Goal: Information Seeking & Learning: Learn about a topic

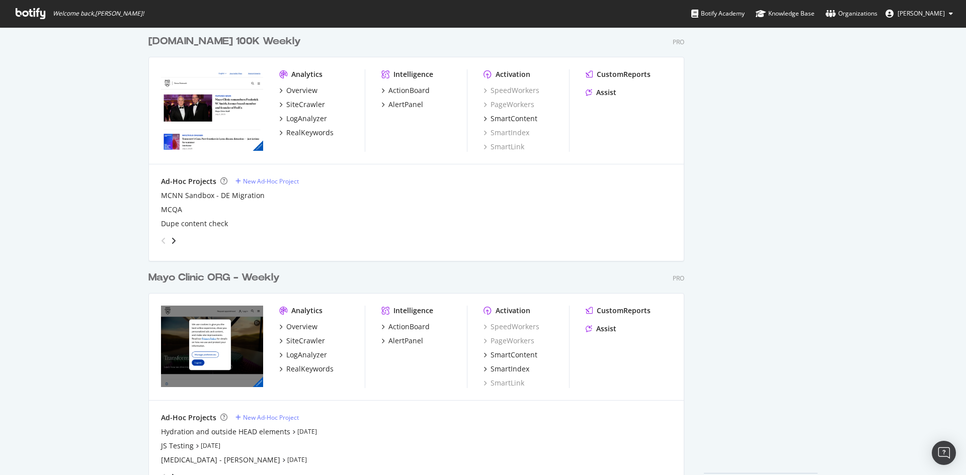
scroll to position [1042, 0]
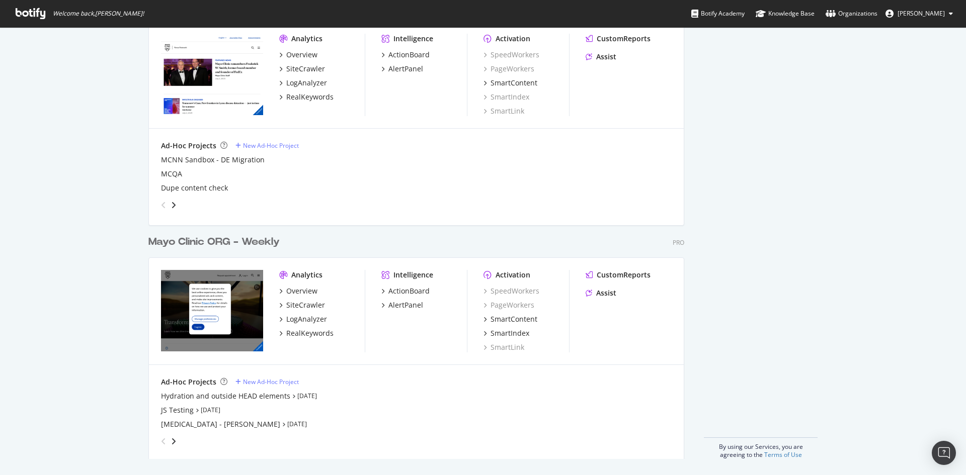
click at [198, 244] on div "Mayo Clinic ORG - Weekly" at bounding box center [213, 242] width 131 height 15
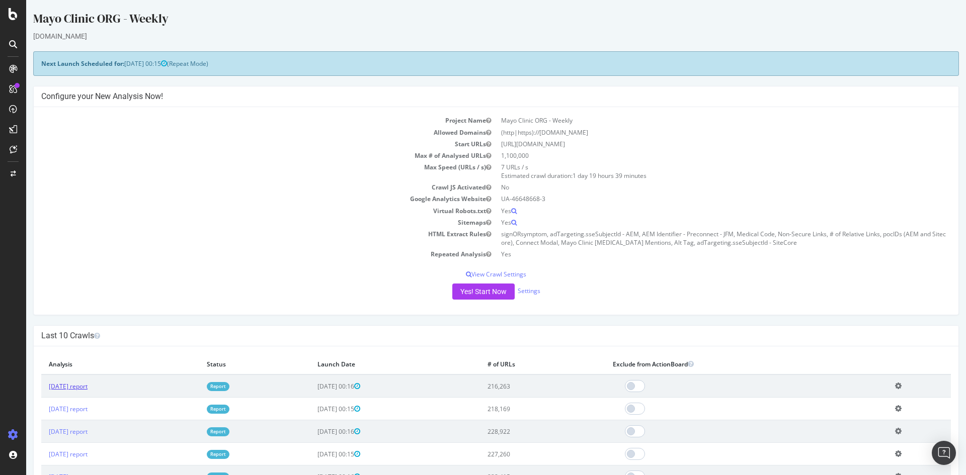
click at [88, 389] on link "[DATE] report" at bounding box center [68, 386] width 39 height 9
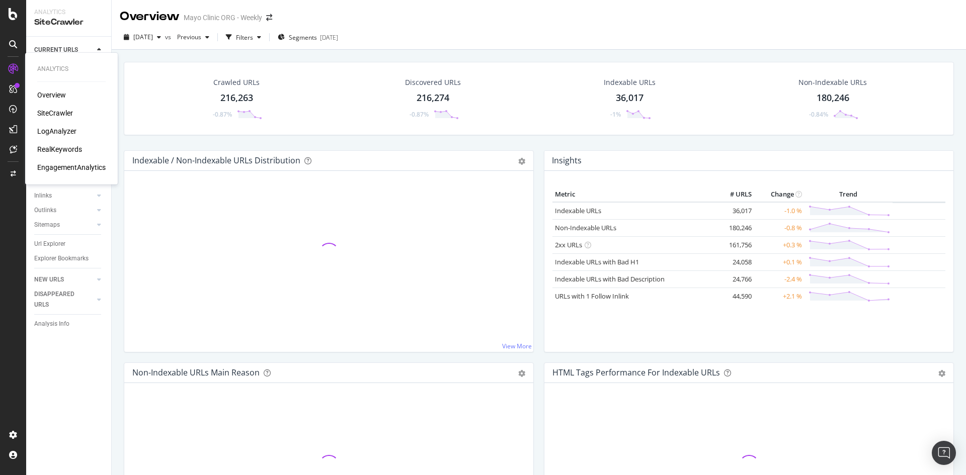
click at [53, 149] on div "RealKeywords" at bounding box center [59, 149] width 45 height 10
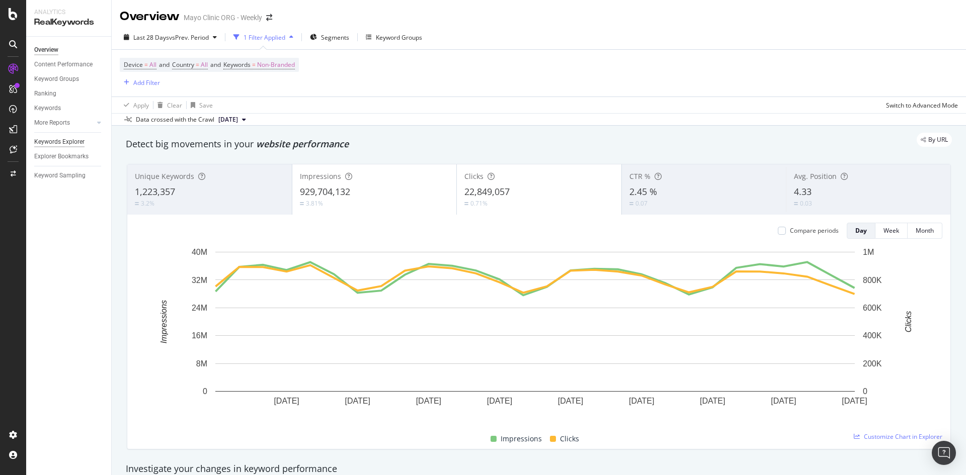
click at [57, 142] on div "Keywords Explorer" at bounding box center [59, 142] width 50 height 11
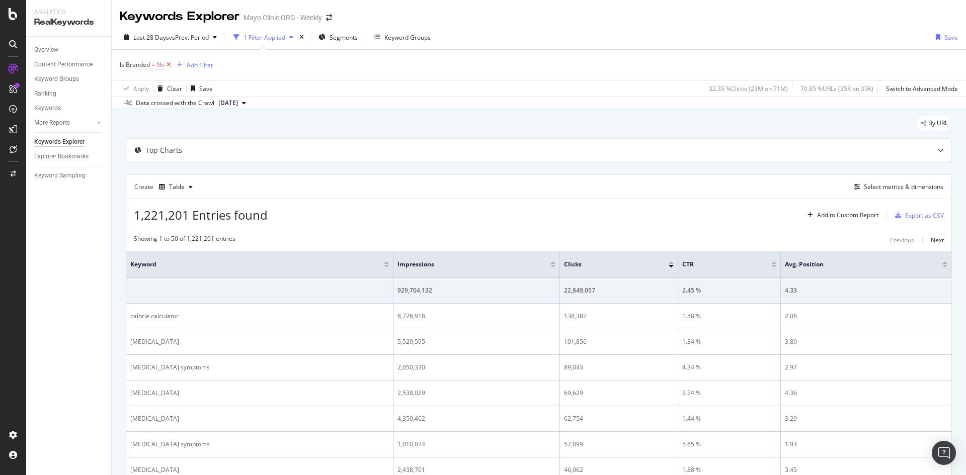
click at [169, 63] on icon at bounding box center [168, 65] width 9 height 10
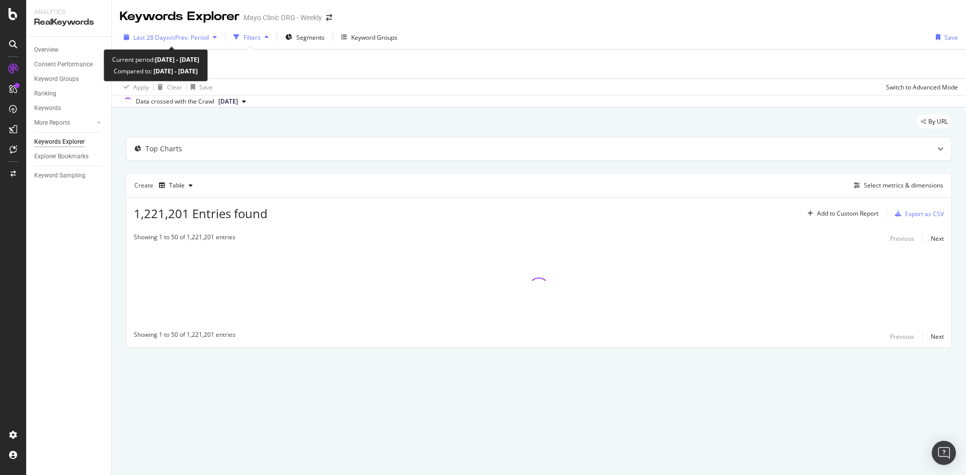
click at [178, 37] on span "vs Prev. Period" at bounding box center [189, 37] width 40 height 9
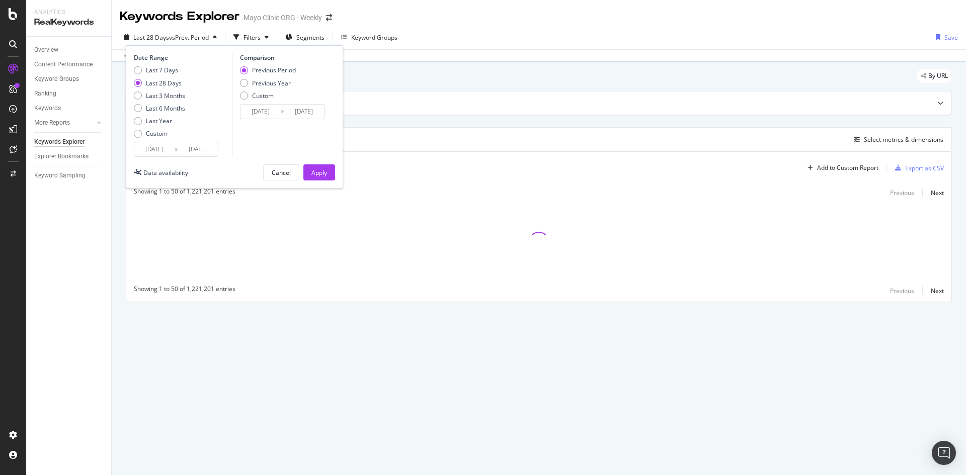
click at [145, 152] on input "[DATE]" at bounding box center [154, 149] width 40 height 14
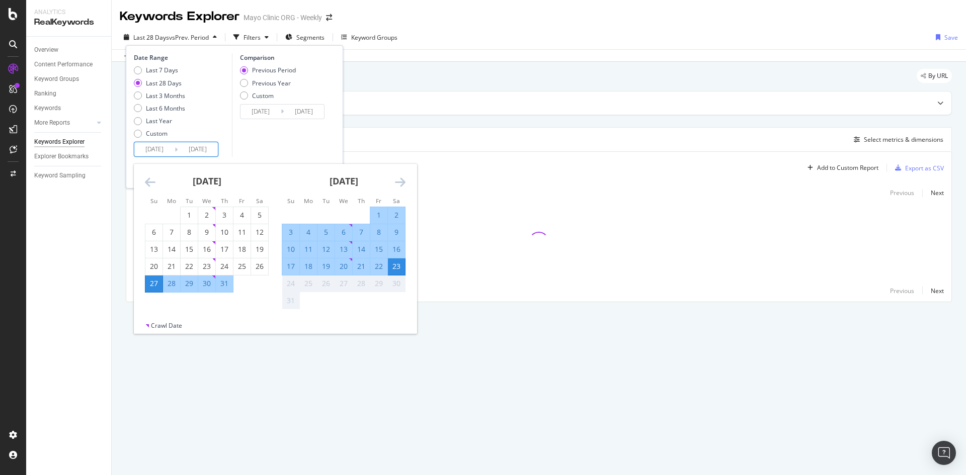
click at [143, 181] on div "[DATE] 1 2 3 4 5 6 7 8 9 10 11 12 13 14 15 16 17 18 19 20 21 22 23 24 25 26 27 …" at bounding box center [206, 228] width 137 height 129
click at [148, 181] on icon "Move backward to switch to the previous month." at bounding box center [150, 182] width 11 height 12
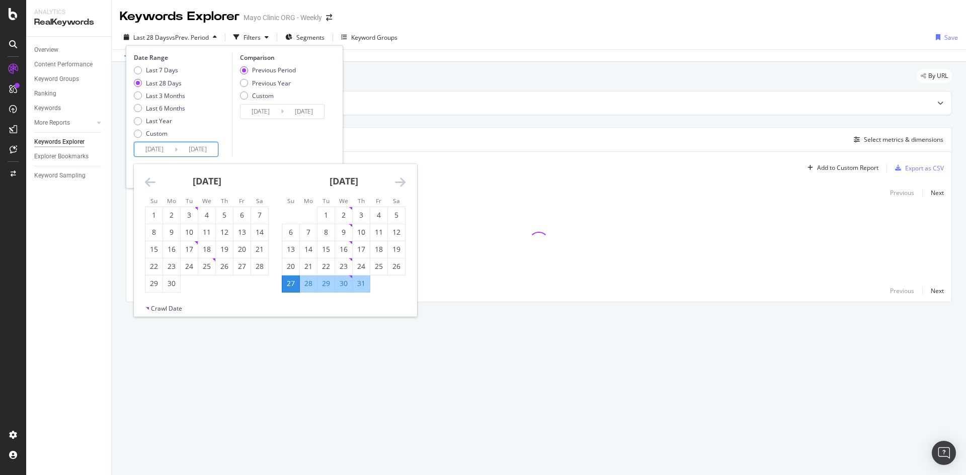
click at [148, 181] on icon "Move backward to switch to the previous month." at bounding box center [150, 182] width 11 height 12
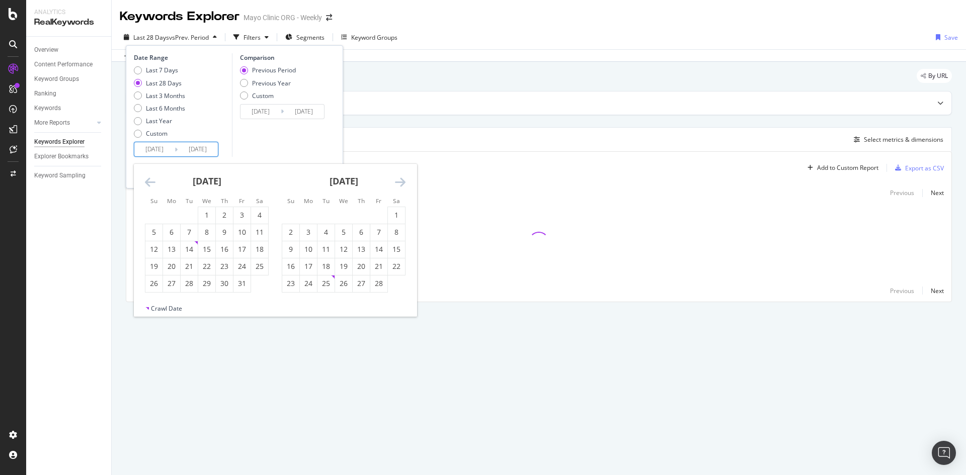
click at [149, 181] on icon "Move backward to switch to the previous month." at bounding box center [150, 182] width 11 height 12
click at [148, 181] on icon "Move backward to switch to the previous month." at bounding box center [150, 182] width 11 height 12
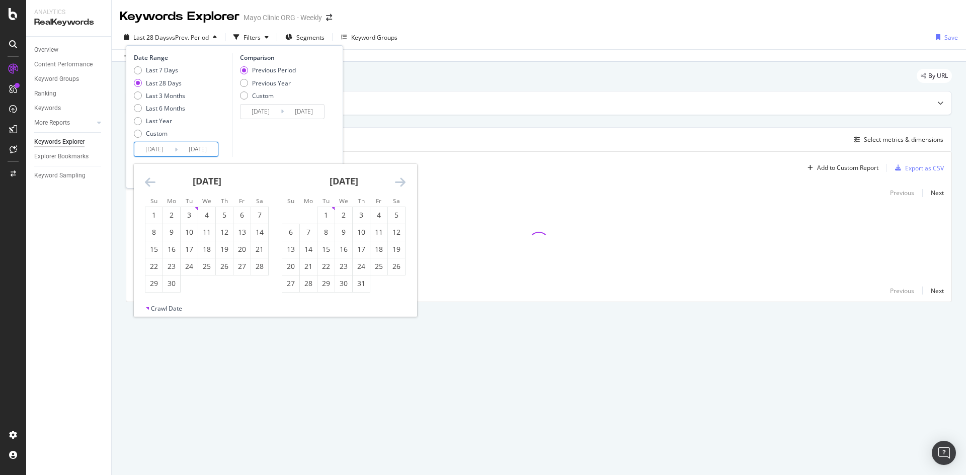
click at [148, 181] on icon "Move backward to switch to the previous month." at bounding box center [150, 182] width 11 height 12
click at [359, 233] on div "10" at bounding box center [361, 232] width 17 height 10
type input "[DATE]"
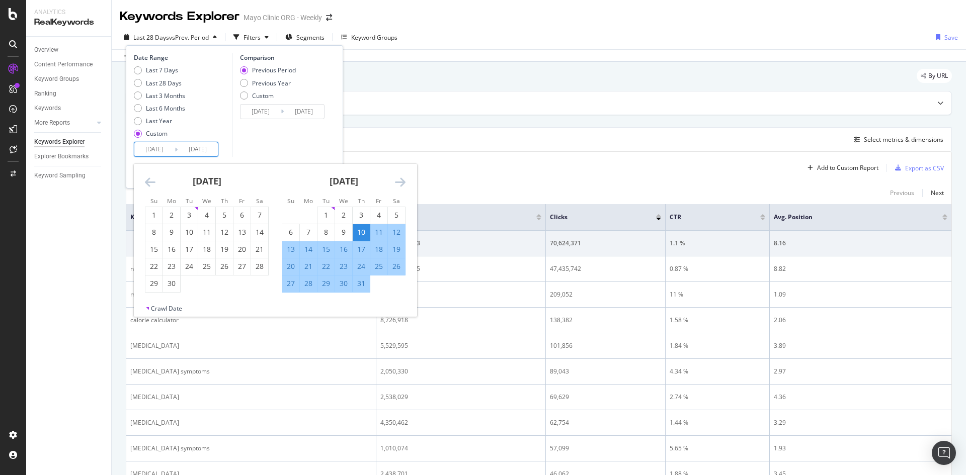
click at [339, 284] on div "30" at bounding box center [343, 284] width 17 height 10
type input "[DATE]"
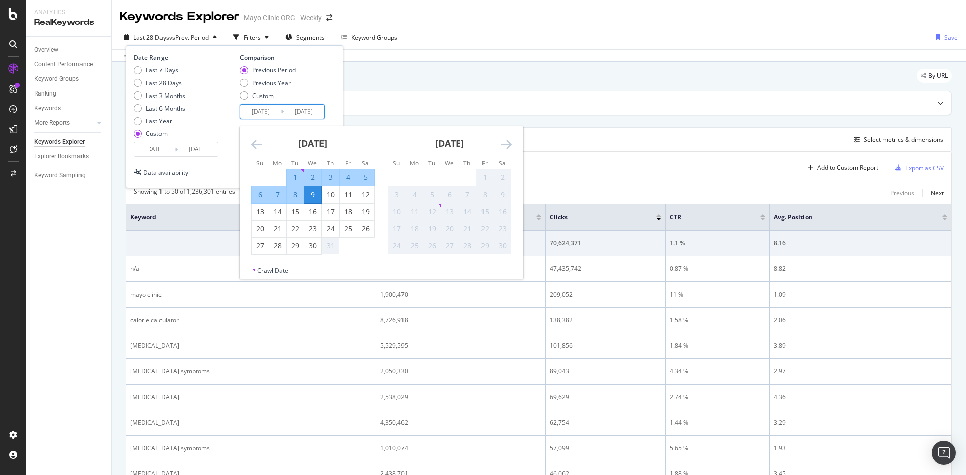
click at [259, 109] on input "[DATE]" at bounding box center [260, 112] width 40 height 14
click at [314, 88] on div "Previous Period Previous Year Custom" at bounding box center [284, 85] width 88 height 38
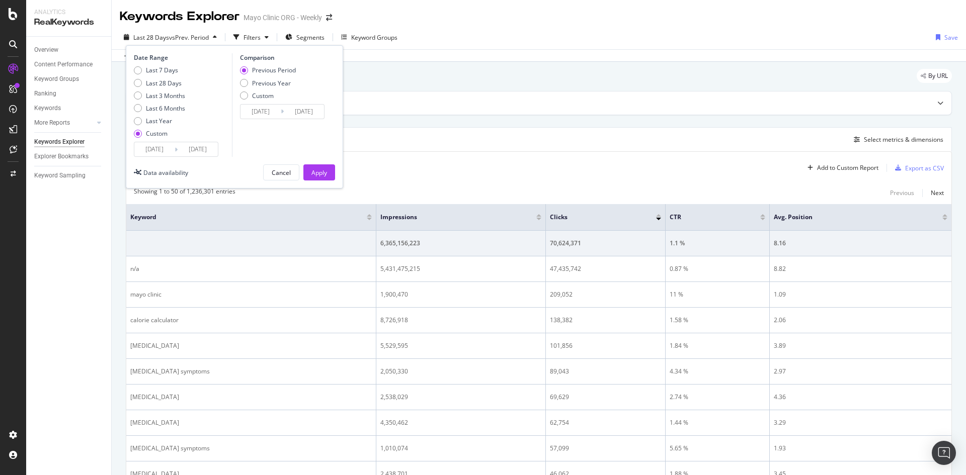
click at [264, 111] on input "[DATE]" at bounding box center [260, 112] width 40 height 14
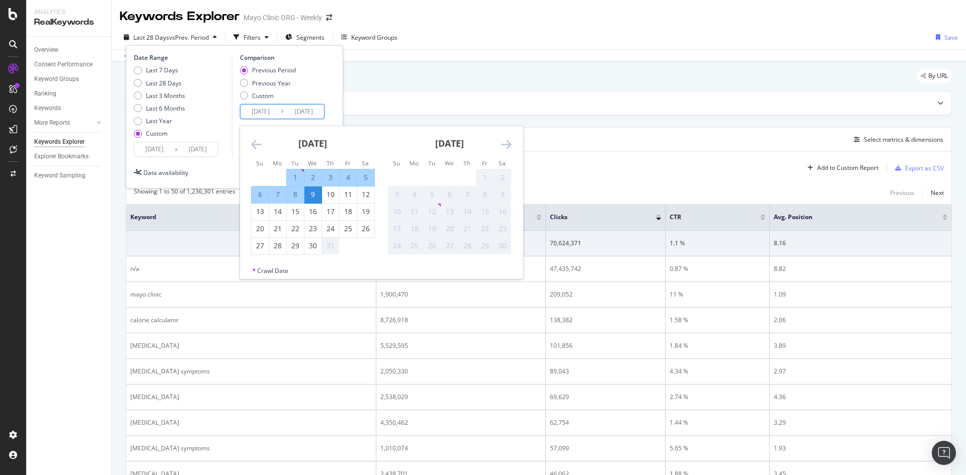
click at [259, 144] on icon "Move backward to switch to the previous month." at bounding box center [256, 144] width 11 height 12
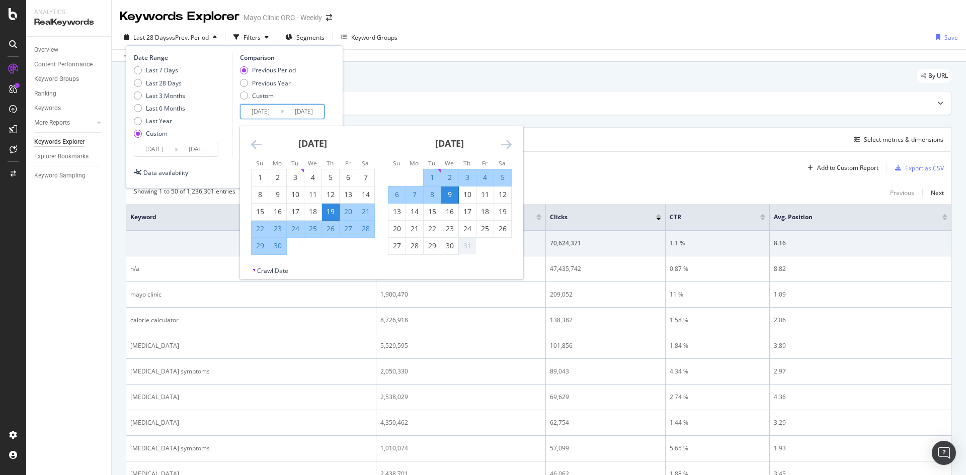
click at [164, 150] on input "[DATE]" at bounding box center [154, 149] width 40 height 14
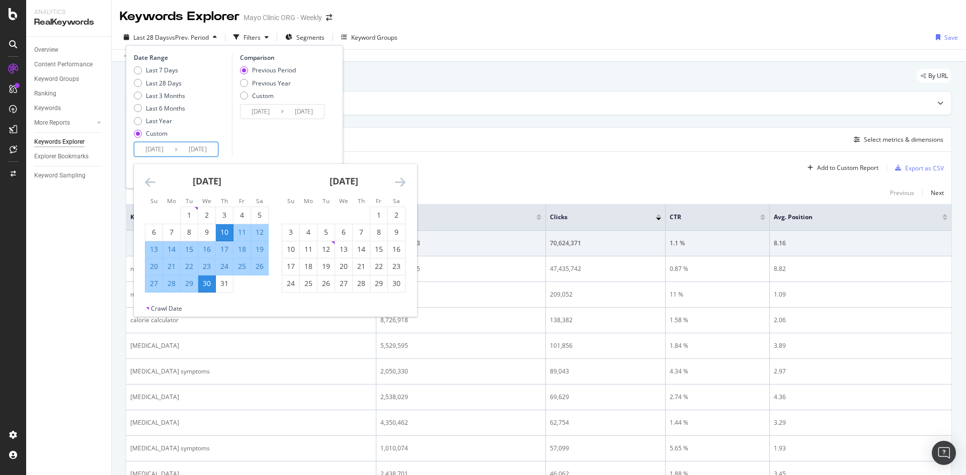
click at [315, 83] on div "Previous Period Previous Year Custom" at bounding box center [284, 85] width 88 height 38
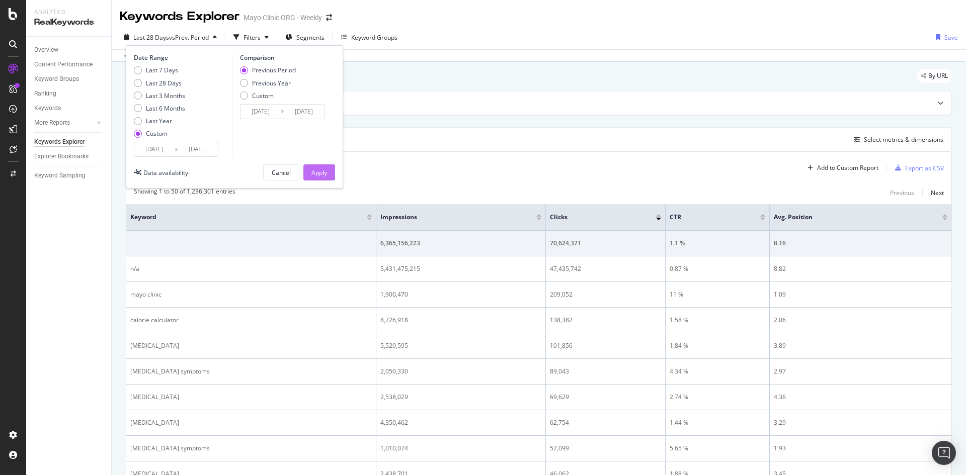
click at [312, 168] on div "Apply" at bounding box center [319, 172] width 16 height 15
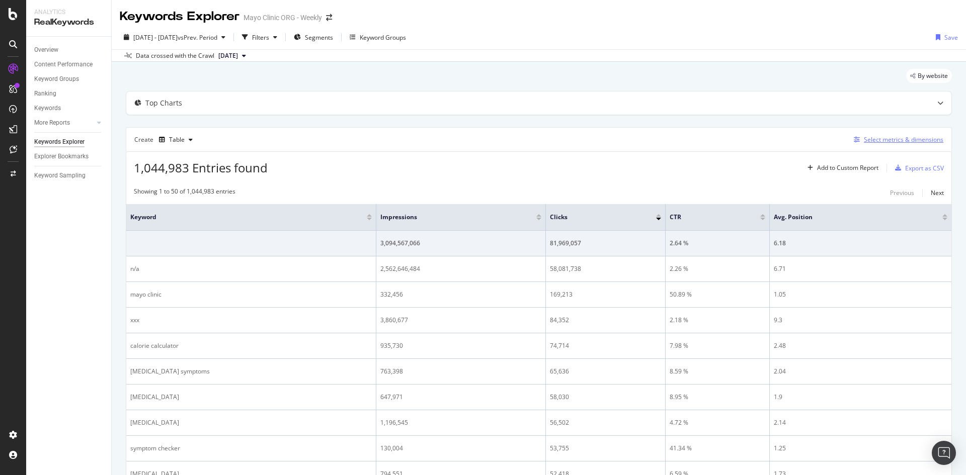
click at [890, 141] on div "Select metrics & dimensions" at bounding box center [903, 139] width 79 height 9
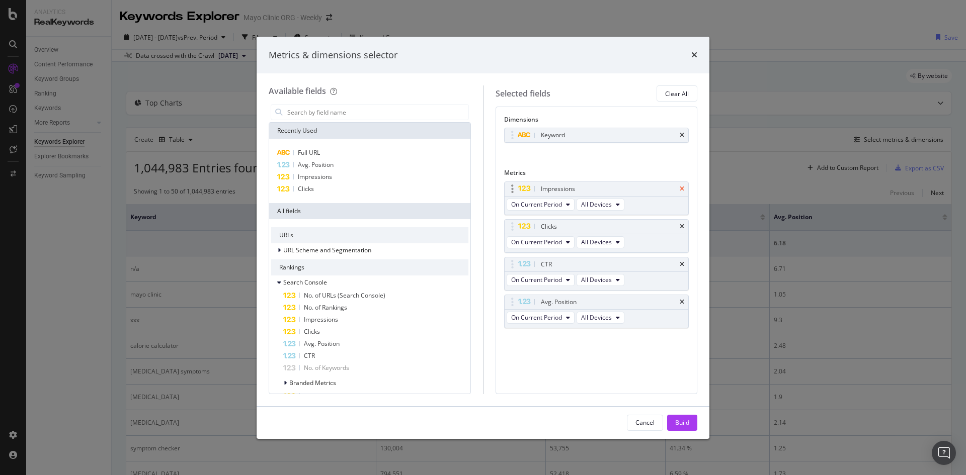
click at [681, 190] on icon "times" at bounding box center [682, 189] width 5 height 6
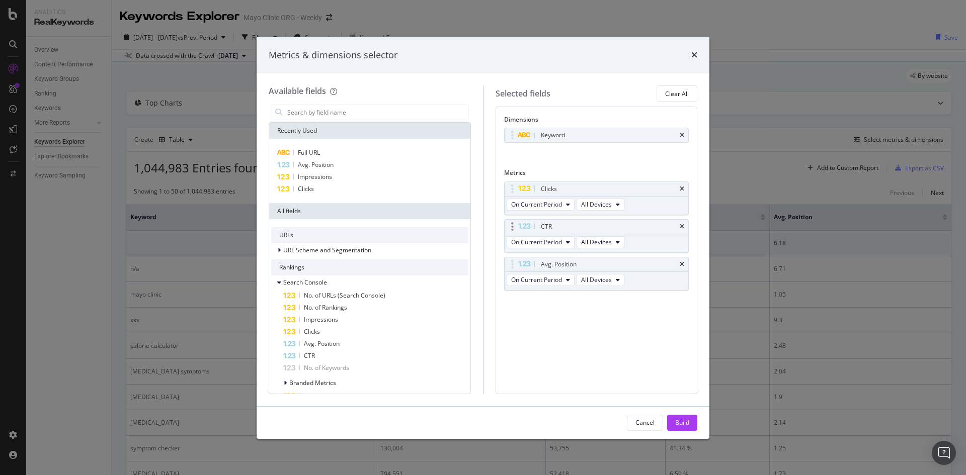
click at [679, 226] on div "CTR" at bounding box center [597, 227] width 184 height 14
click at [681, 225] on icon "times" at bounding box center [682, 227] width 5 height 6
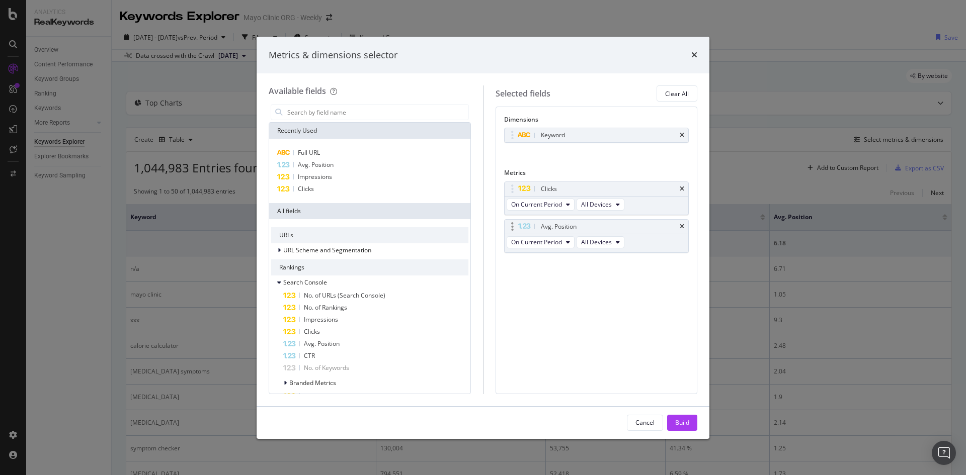
click at [679, 227] on div "Avg. Position" at bounding box center [597, 227] width 184 height 14
click at [683, 225] on icon "times" at bounding box center [682, 227] width 5 height 6
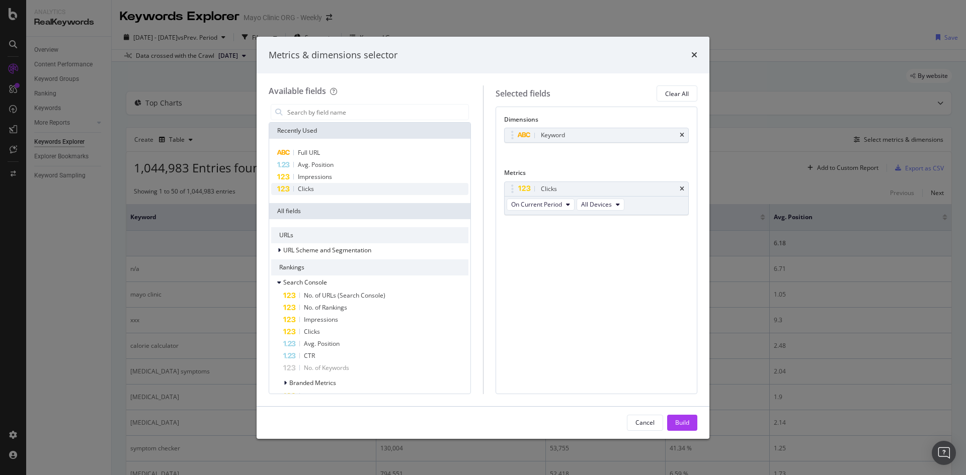
click at [302, 185] on span "Clicks" at bounding box center [306, 189] width 16 height 9
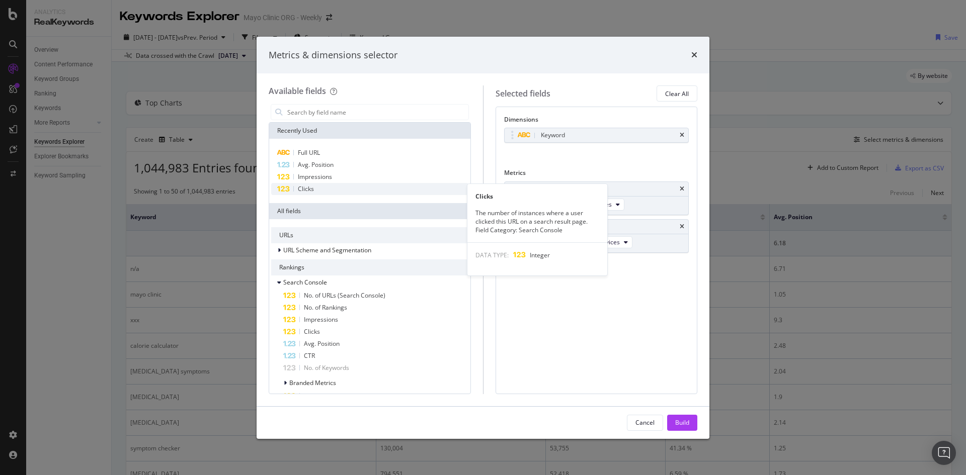
click at [301, 190] on span "Clicks" at bounding box center [306, 189] width 16 height 9
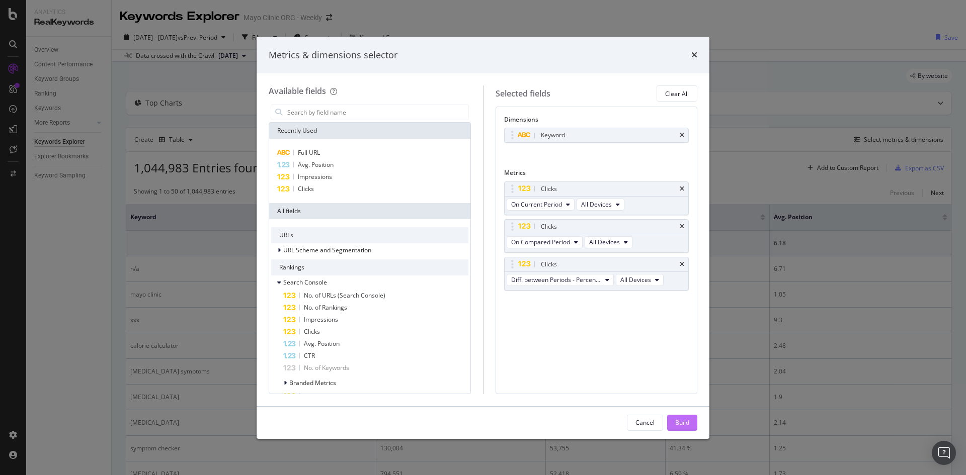
click at [688, 426] on div "Build" at bounding box center [682, 423] width 14 height 9
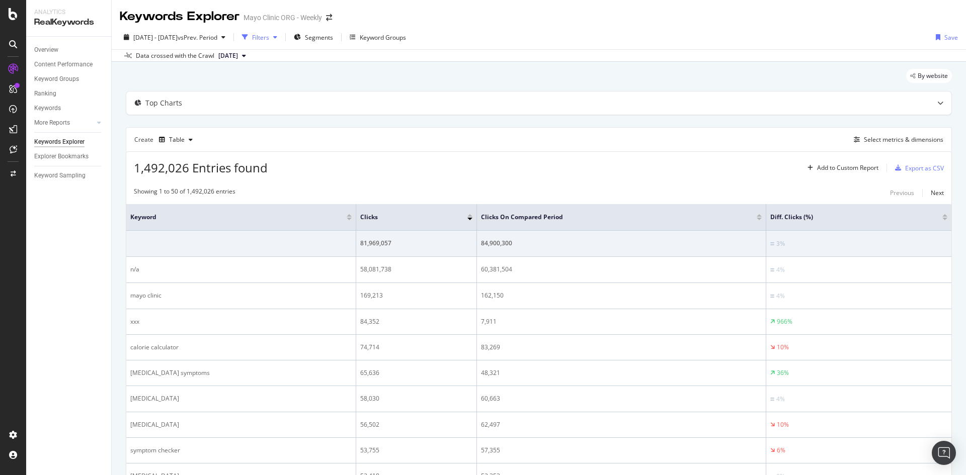
click at [269, 35] on div "Filters" at bounding box center [260, 37] width 17 height 9
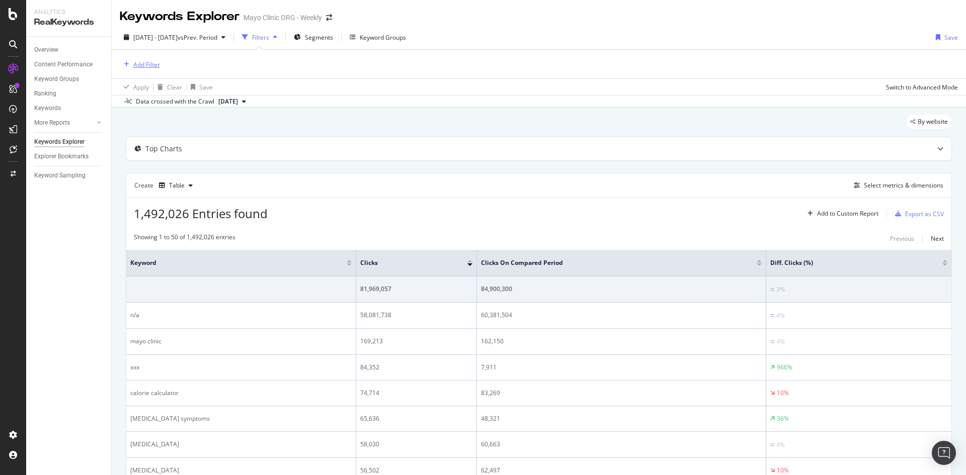
click at [145, 65] on div "Add Filter" at bounding box center [146, 64] width 27 height 9
click at [333, 34] on span "Segments" at bounding box center [319, 37] width 28 height 9
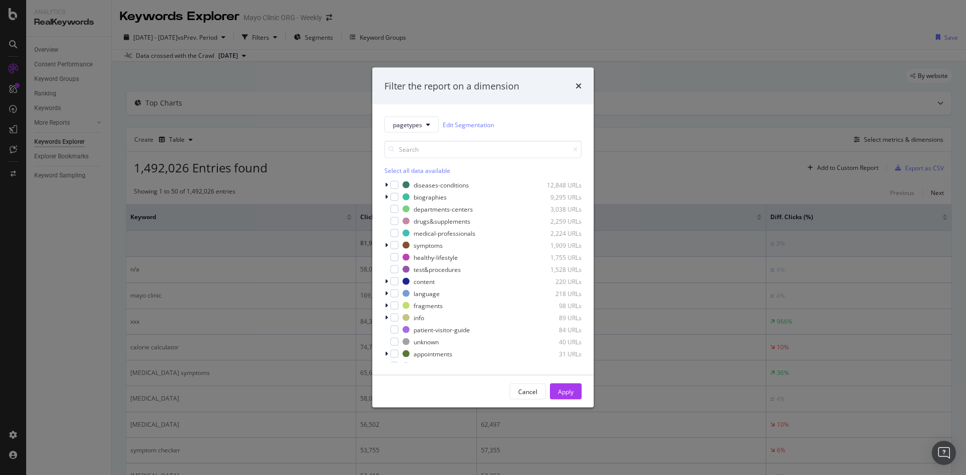
click at [667, 12] on div "Filter the report on a dimension pagetypes Edit Segmentation Select all data av…" at bounding box center [483, 237] width 966 height 475
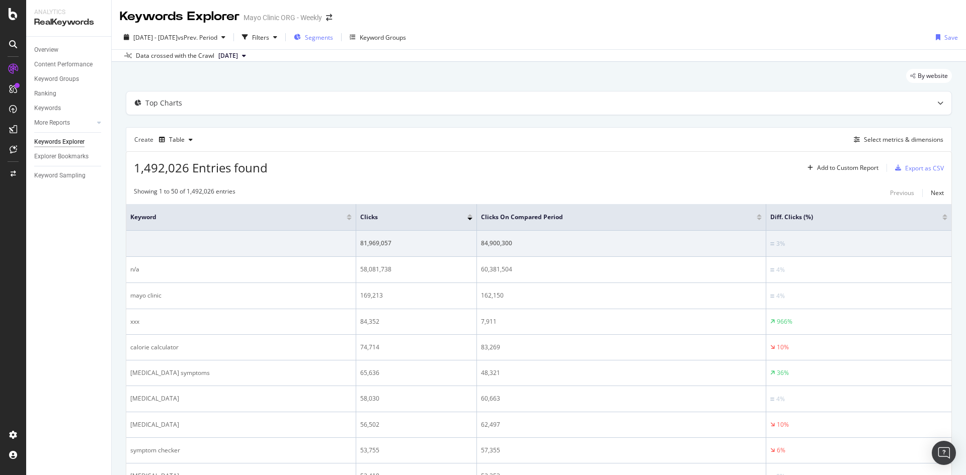
click at [333, 35] on span "Segments" at bounding box center [319, 37] width 28 height 9
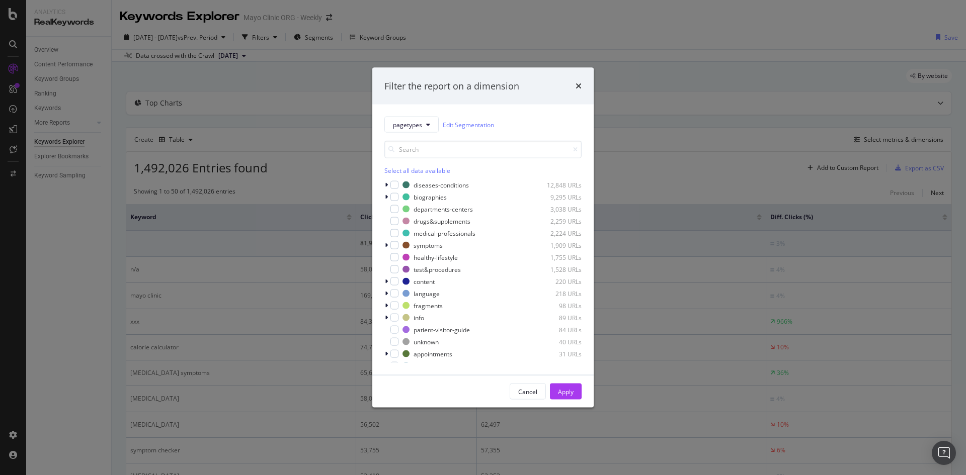
drag, startPoint x: 479, startPoint y: 38, endPoint x: 466, endPoint y: 38, distance: 13.1
click at [478, 38] on div "Filter the report on a dimension pagetypes Edit Segmentation Select all data av…" at bounding box center [483, 237] width 966 height 475
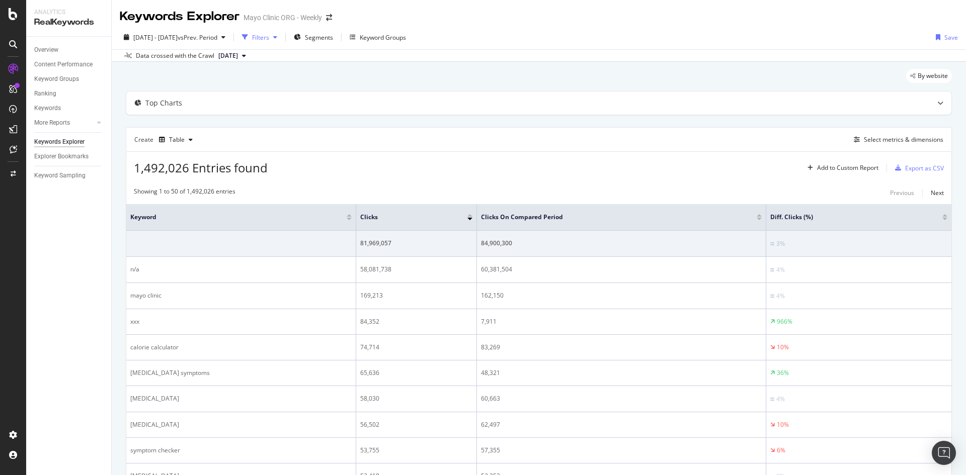
click at [269, 36] on div "Filters" at bounding box center [260, 37] width 17 height 9
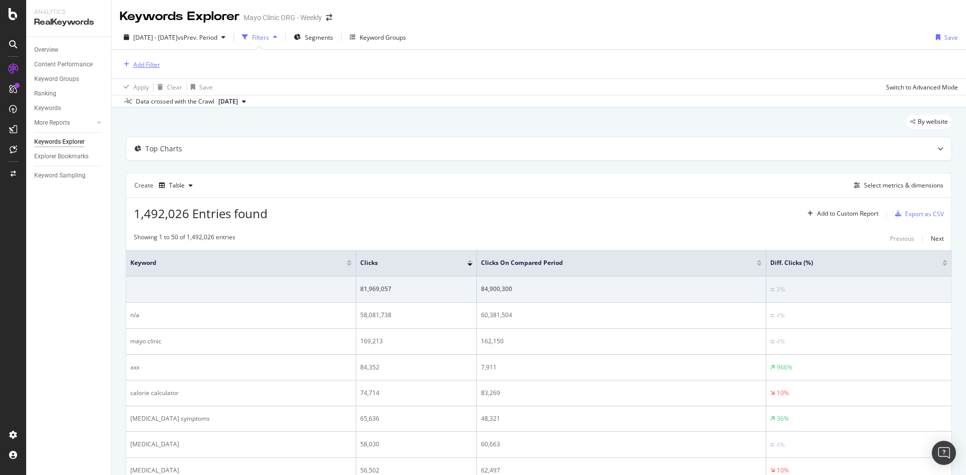
click at [149, 64] on div "Add Filter" at bounding box center [146, 64] width 27 height 9
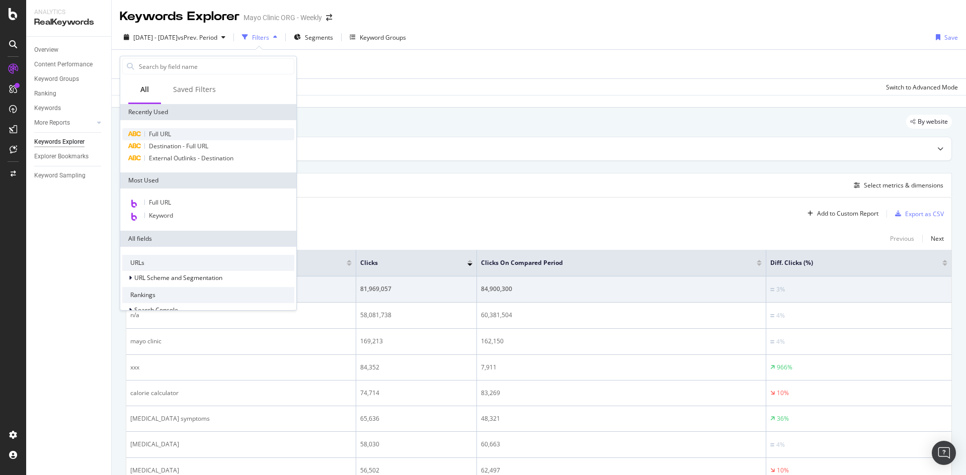
click at [167, 135] on span "Full URL" at bounding box center [160, 134] width 22 height 9
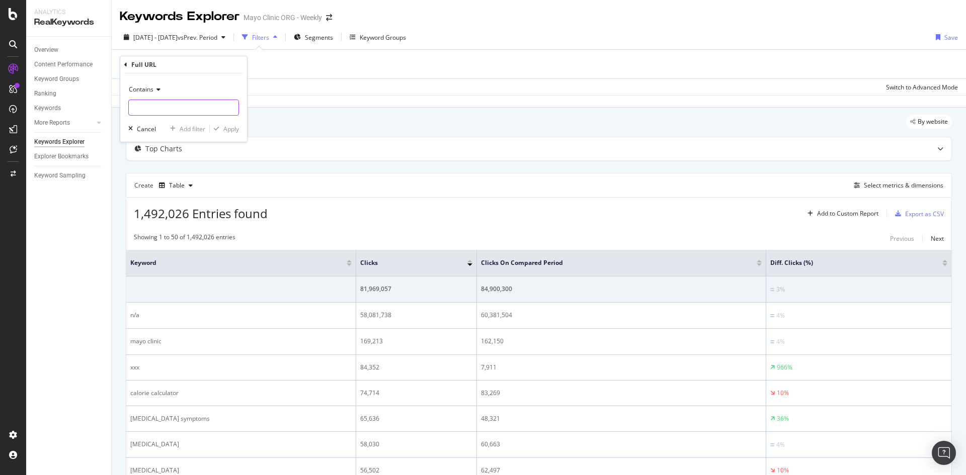
click at [164, 109] on input "text" at bounding box center [184, 108] width 110 height 16
type input "/drugs-supplements/"
click at [232, 131] on div "Apply" at bounding box center [231, 129] width 16 height 9
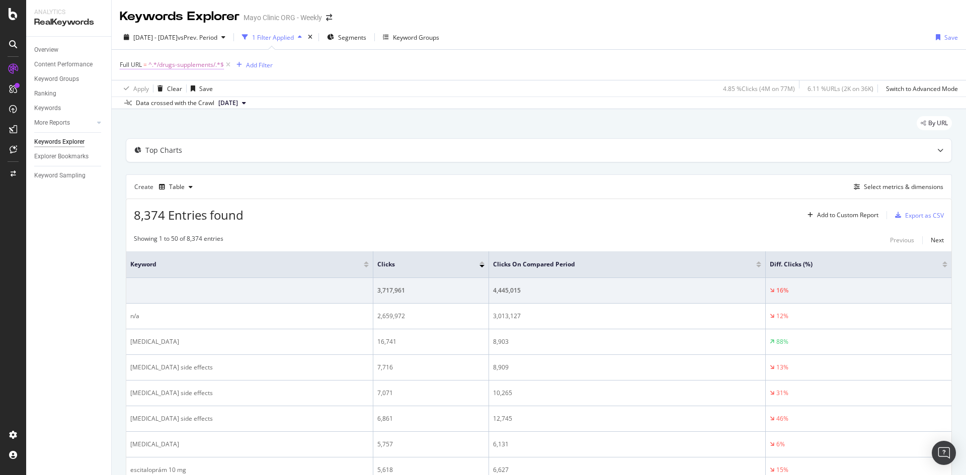
click at [174, 69] on span "^.*/drugs-supplements/.*$" at bounding box center [185, 65] width 75 height 14
click at [131, 108] on input "/drugs-supplements/" at bounding box center [176, 107] width 95 height 16
click at [132, 108] on input "/drugs-supplements/" at bounding box center [176, 107] width 95 height 16
click at [412, 68] on div "Full URL = ^.*/drugs-supplements/.*$ Add Filter" at bounding box center [539, 65] width 838 height 30
click at [269, 62] on div "Add Filter" at bounding box center [259, 65] width 27 height 9
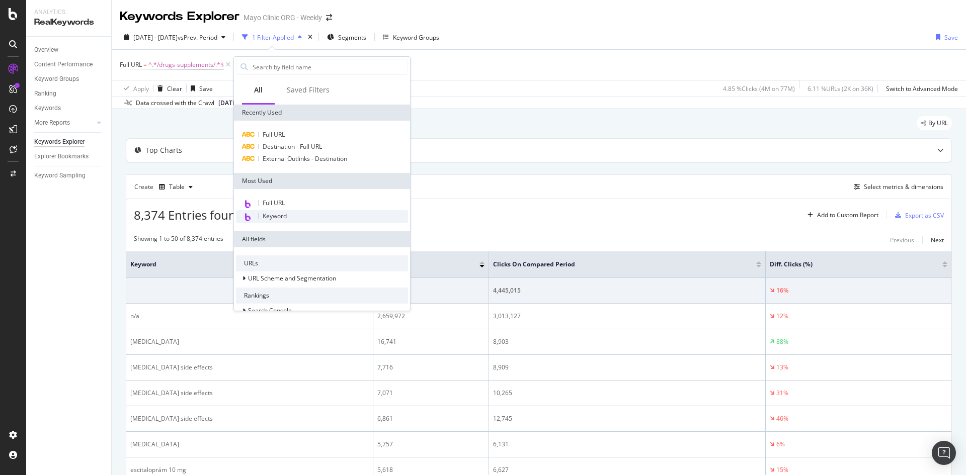
click at [281, 216] on span "Keyword" at bounding box center [275, 216] width 24 height 9
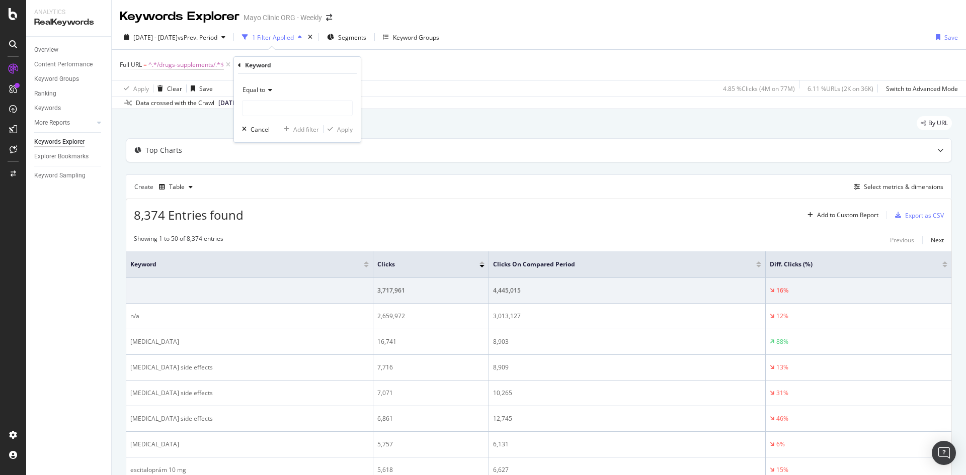
click at [271, 88] on icon at bounding box center [268, 90] width 7 height 6
click at [267, 193] on span "Contains" at bounding box center [259, 189] width 25 height 9
click at [282, 107] on input "text" at bounding box center [297, 108] width 110 height 16
type input "effect"
click at [344, 129] on div "Apply" at bounding box center [345, 129] width 16 height 9
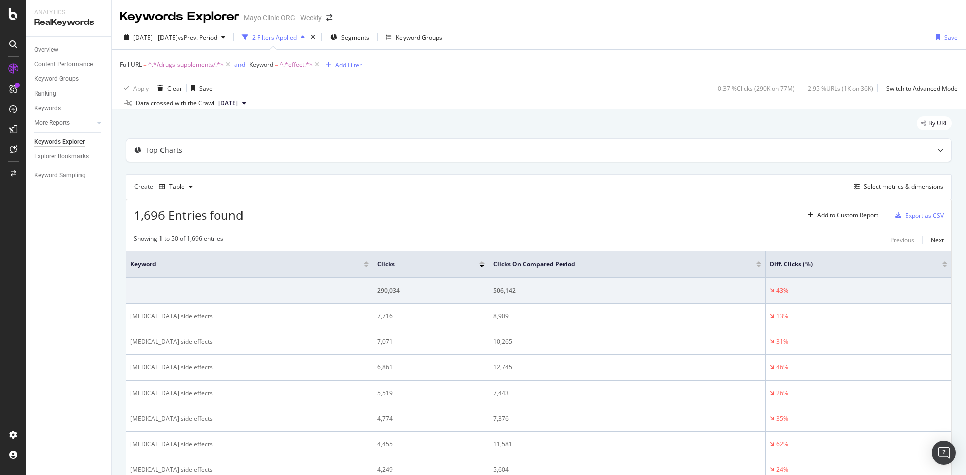
click at [298, 67] on span "^.*effect.*$" at bounding box center [296, 65] width 33 height 14
type input "dosage"
click at [282, 90] on span "Contains" at bounding box center [271, 88] width 25 height 9
click at [285, 68] on span "^.*effect.*$" at bounding box center [296, 65] width 33 height 14
click at [289, 88] on icon at bounding box center [287, 89] width 7 height 6
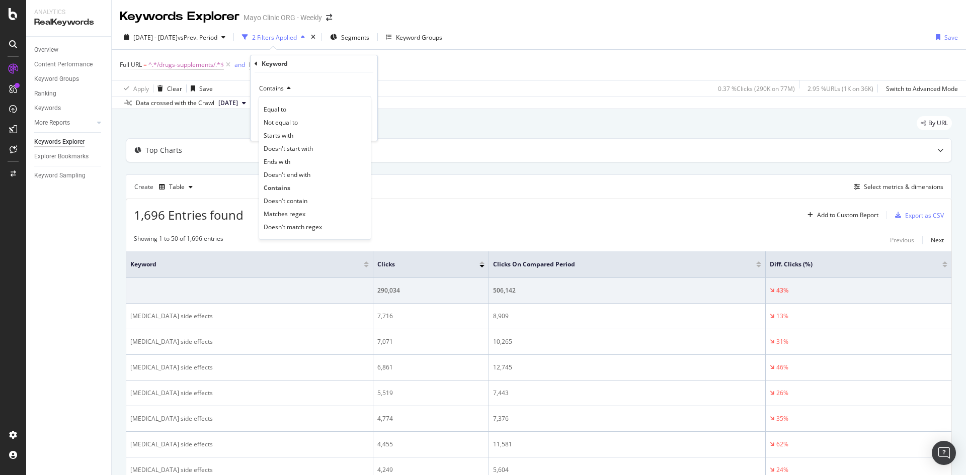
click at [323, 81] on div "Contains" at bounding box center [314, 88] width 111 height 16
type input "dos"
click at [360, 127] on div "Apply" at bounding box center [362, 128] width 16 height 9
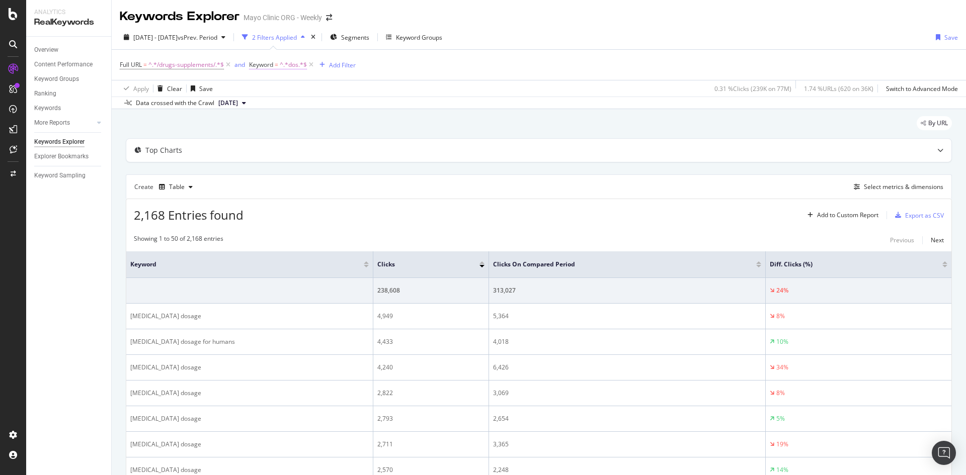
click at [293, 60] on span "^.*dos.*$" at bounding box center [293, 65] width 27 height 14
click at [294, 105] on input "dos" at bounding box center [306, 107] width 95 height 16
type input "a"
type input "dosage"
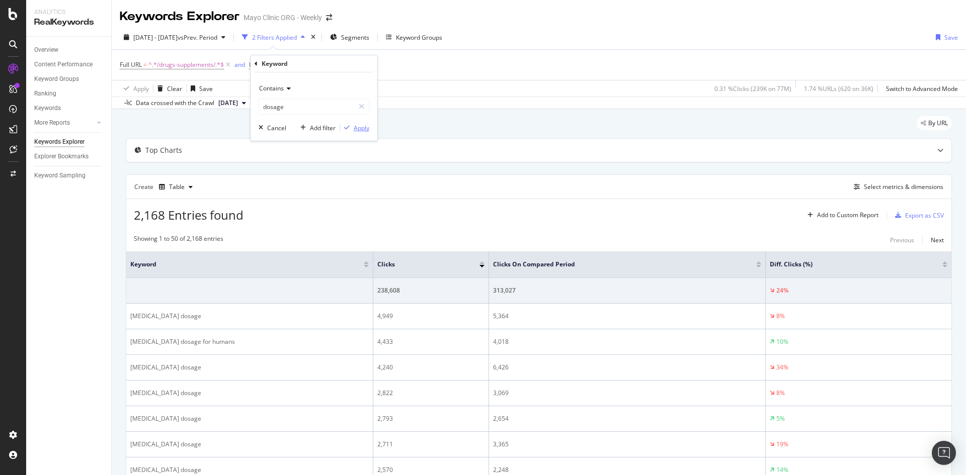
click at [355, 127] on div "Apply" at bounding box center [362, 128] width 16 height 9
click at [324, 65] on icon at bounding box center [321, 65] width 9 height 10
click at [266, 68] on div "Add Filter" at bounding box center [259, 65] width 27 height 9
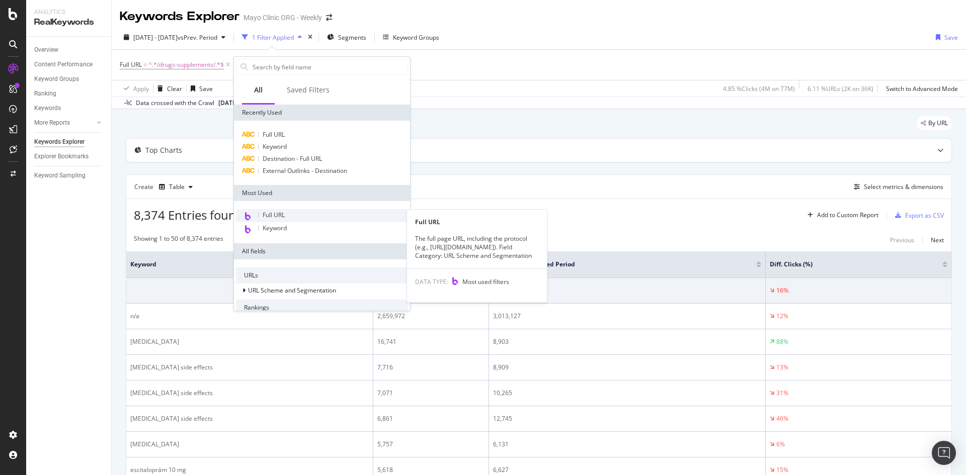
click at [270, 213] on span "Full URL" at bounding box center [274, 215] width 22 height 9
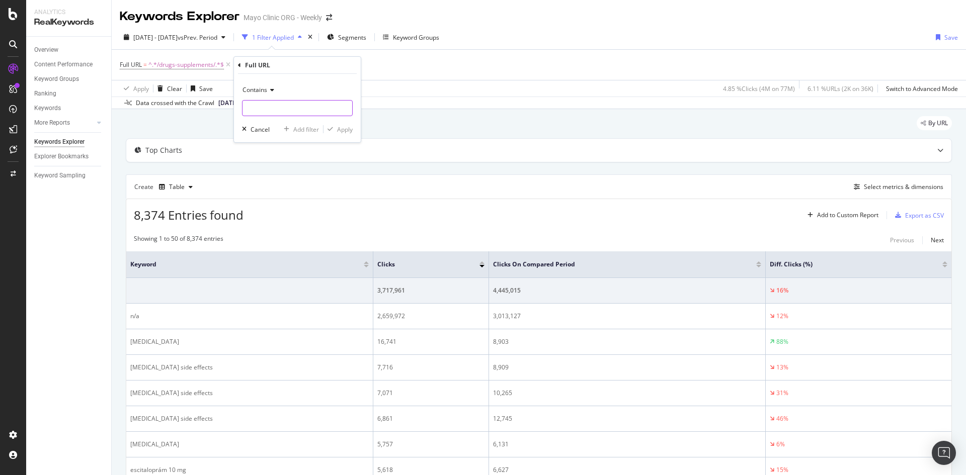
click at [295, 109] on input "text" at bounding box center [297, 108] width 110 height 16
type input "use"
click at [345, 127] on div "Apply" at bounding box center [345, 129] width 16 height 9
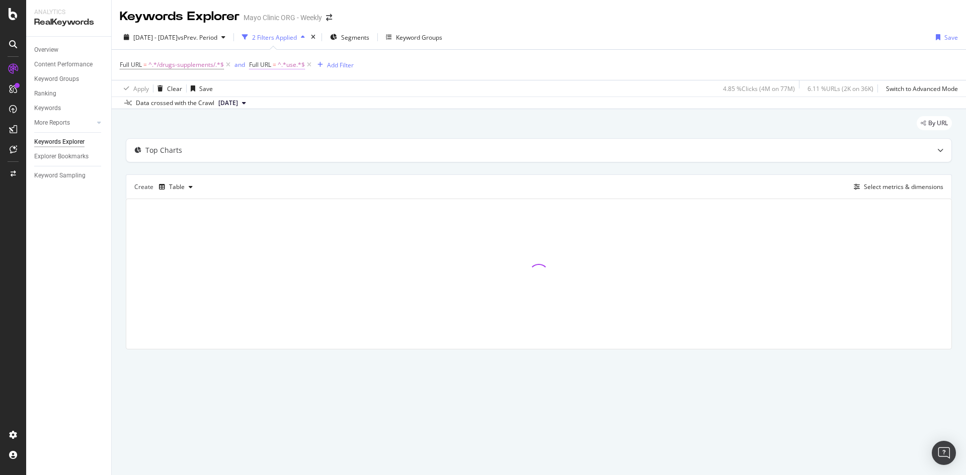
click at [268, 64] on span "Full URL" at bounding box center [260, 64] width 22 height 9
click at [285, 90] on icon at bounding box center [287, 89] width 7 height 6
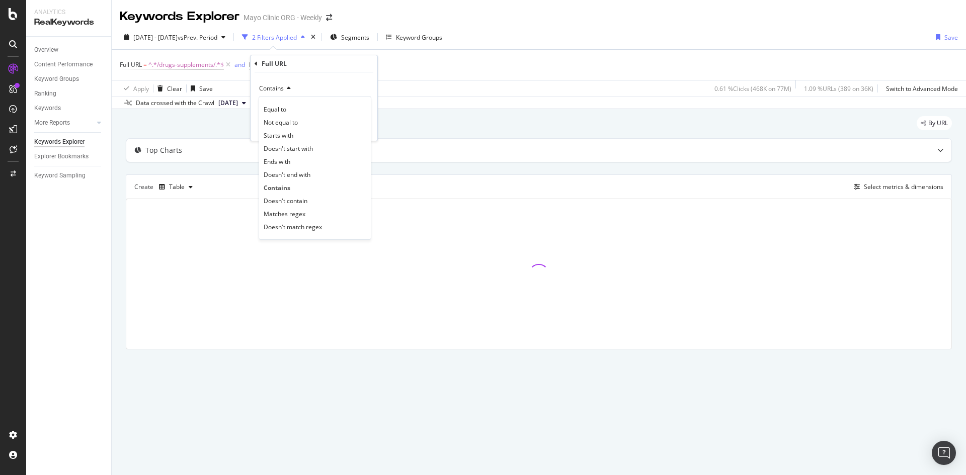
click at [254, 66] on div "Full URL Contains Equal to Not equal to Starts with Doesn't start with Ends wit…" at bounding box center [314, 98] width 127 height 86
click at [256, 62] on icon at bounding box center [256, 64] width 3 height 6
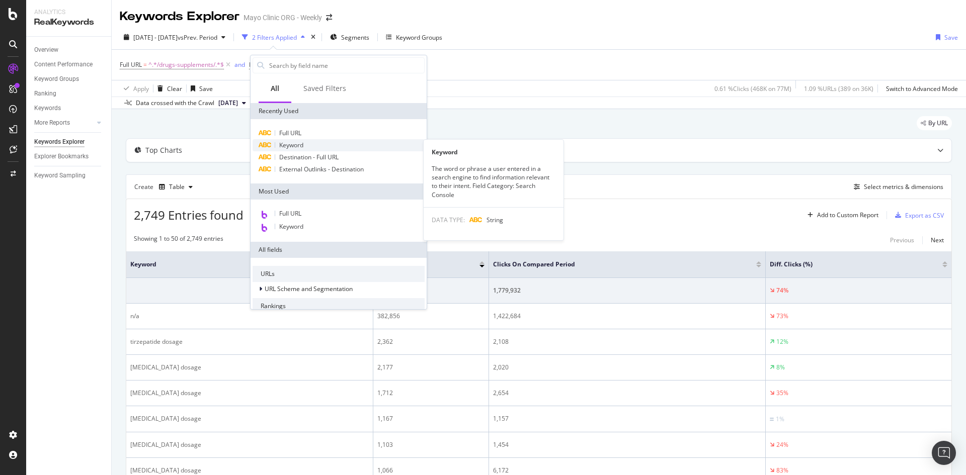
click at [287, 144] on span "Keyword" at bounding box center [291, 145] width 24 height 9
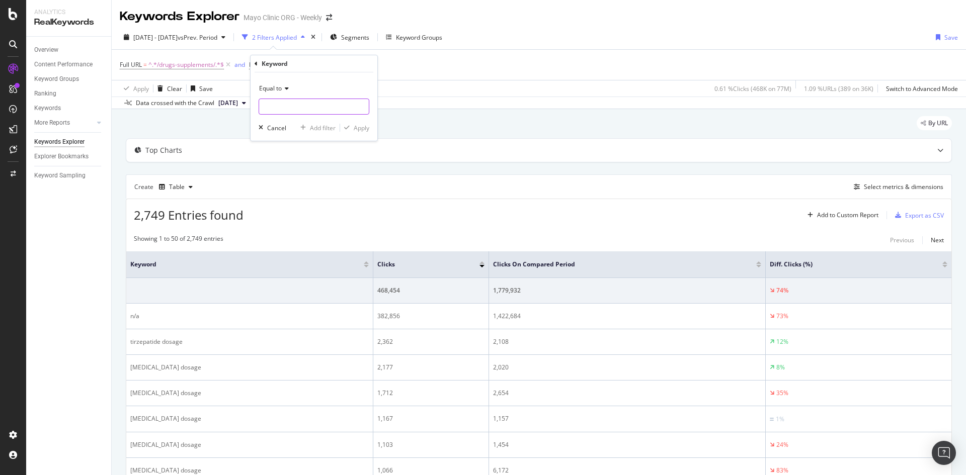
click at [285, 107] on input "text" at bounding box center [314, 107] width 110 height 16
click at [285, 88] on icon at bounding box center [285, 89] width 7 height 6
drag, startPoint x: 280, startPoint y: 187, endPoint x: 281, endPoint y: 177, distance: 10.1
click at [281, 182] on div "Contains" at bounding box center [315, 187] width 108 height 13
click at [291, 110] on input "text" at bounding box center [314, 107] width 110 height 16
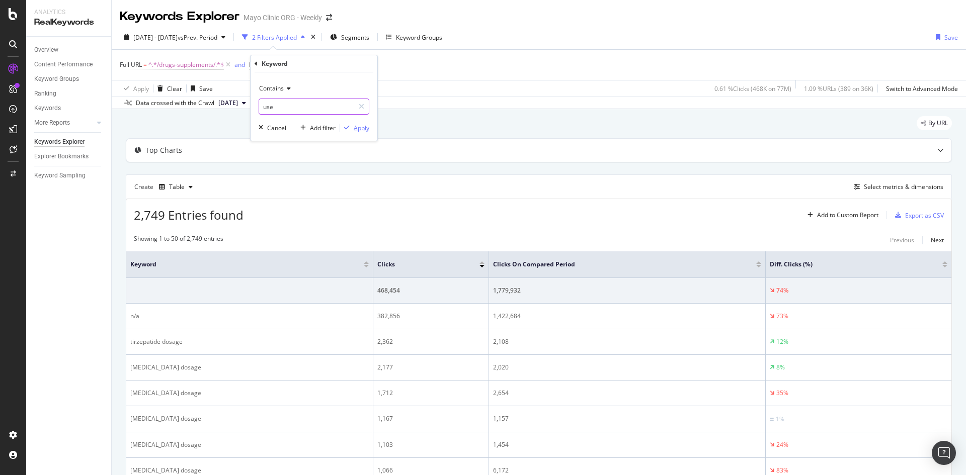
type input "use"
click at [360, 127] on div "Apply" at bounding box center [362, 128] width 16 height 9
